Goal: Information Seeking & Learning: Learn about a topic

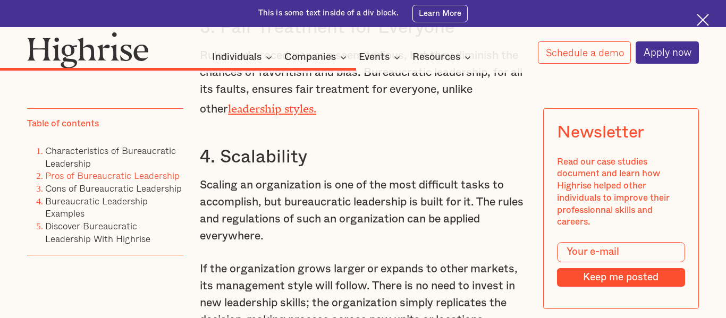
scroll to position [4280, 0]
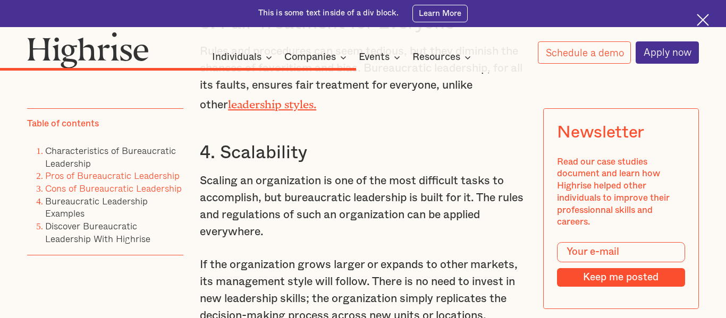
click at [116, 186] on link "Cons of Bureaucratic Leadership" at bounding box center [113, 189] width 137 height 14
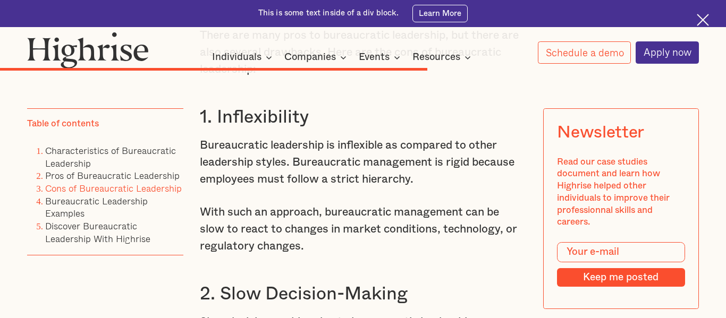
scroll to position [5009, 0]
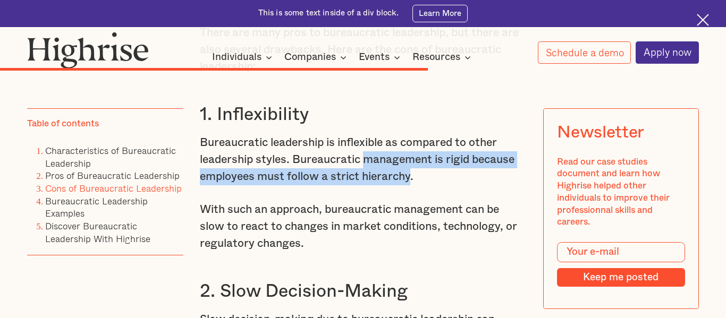
drag, startPoint x: 364, startPoint y: 175, endPoint x: 411, endPoint y: 189, distance: 48.6
click at [411, 185] on p "Bureaucratic leadership is inflexible as compared to other leadership styles. B…" at bounding box center [363, 159] width 326 height 51
copy p "management is rigid because employees must follow a strict hierarchy"
click at [411, 185] on p "Bureaucratic leadership is inflexible as compared to other leadership styles. B…" at bounding box center [363, 159] width 326 height 51
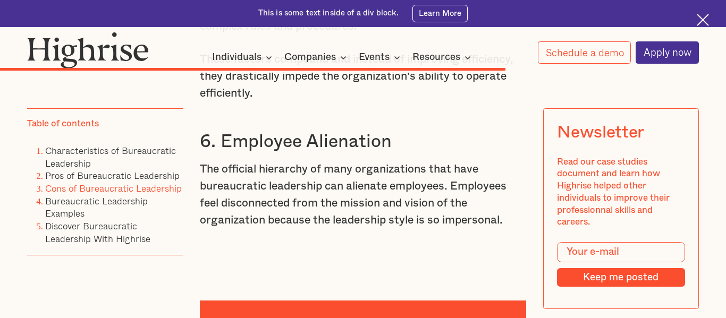
scroll to position [5801, 0]
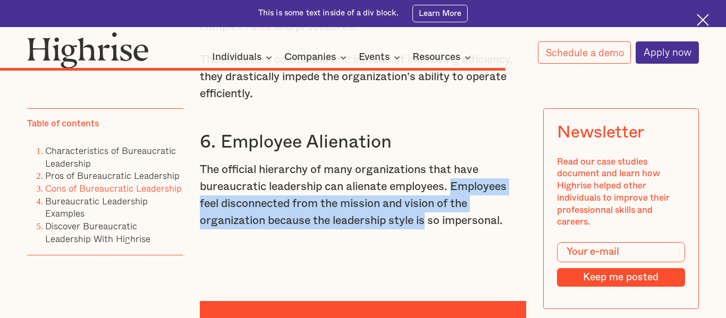
drag, startPoint x: 452, startPoint y: 203, endPoint x: 426, endPoint y: 240, distance: 45.4
click at [426, 230] on p "The official hierarchy of many organizations that have bureaucratic leadership …" at bounding box center [363, 196] width 326 height 68
copy p "Employees feel disconnected from the mission and vision of the organization bec…"
click at [426, 230] on p "The official hierarchy of many organizations that have bureaucratic leadership …" at bounding box center [363, 196] width 326 height 68
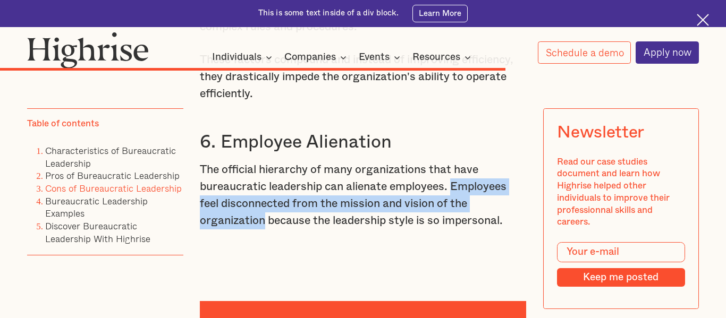
drag, startPoint x: 454, startPoint y: 201, endPoint x: 262, endPoint y: 233, distance: 194.3
click at [262, 230] on p "The official hierarchy of many organizations that have bureaucratic leadership …" at bounding box center [363, 196] width 326 height 68
copy p "Employees feel disconnected from the mission and vision of the organization"
click at [262, 230] on p "The official hierarchy of many organizations that have bureaucratic leadership …" at bounding box center [363, 196] width 326 height 68
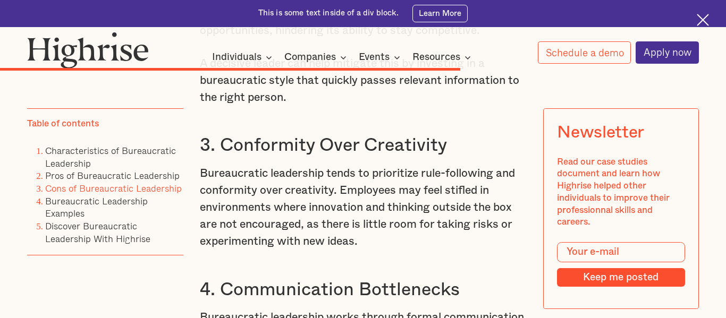
scroll to position [5327, 0]
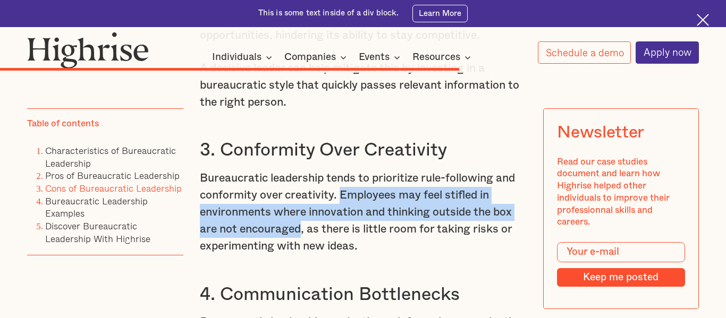
drag, startPoint x: 341, startPoint y: 210, endPoint x: 301, endPoint y: 247, distance: 54.1
click at [301, 247] on p "Bureaucratic leadership tends to prioritize rule-following and conformity over …" at bounding box center [363, 212] width 326 height 85
copy p "Employees may feel stifled in environments where innovation and thinking outsid…"
click at [301, 247] on p "Bureaucratic leadership tends to prioritize rule-following and conformity over …" at bounding box center [363, 212] width 326 height 85
